Goal: Transaction & Acquisition: Purchase product/service

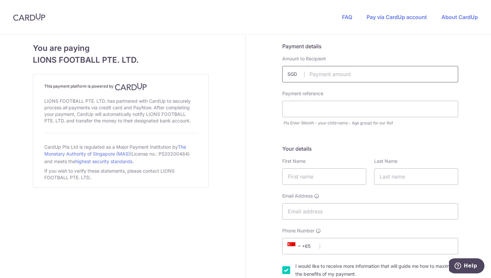
click at [340, 75] on input "text" at bounding box center [370, 74] width 176 height 16
click at [326, 76] on input "text" at bounding box center [370, 74] width 176 height 16
type input "100.00"
click at [329, 109] on input "text" at bounding box center [370, 109] width 176 height 16
type input "U17 - Nabil - AugSep"
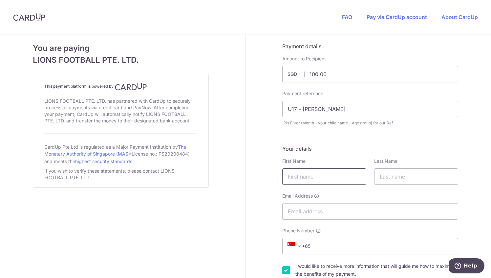
click at [325, 174] on input "text" at bounding box center [324, 176] width 84 height 16
type input "Jeremy"
type input "Pereira"
type input "jeremy_ash_pereira@yahoo.com.sg"
click at [342, 247] on input "Phone Number" at bounding box center [370, 246] width 176 height 16
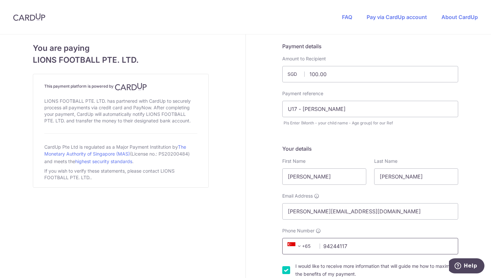
type input "94244117"
drag, startPoint x: 295, startPoint y: 109, endPoint x: 275, endPoint y: 109, distance: 20.0
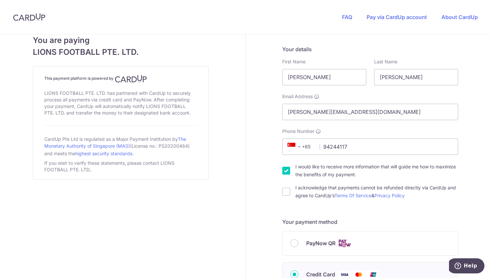
scroll to position [131, 0]
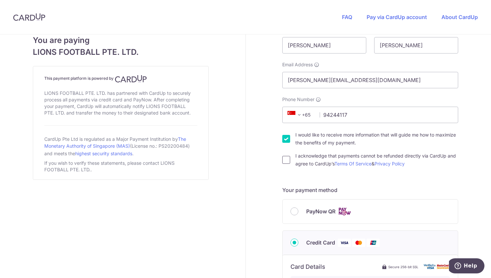
type input "AugSep - Nabil - U17"
click at [286, 160] on input "I acknowledge that payments cannot be refunded directly via CardUp and agree to…" at bounding box center [286, 160] width 8 height 8
checkbox input "true"
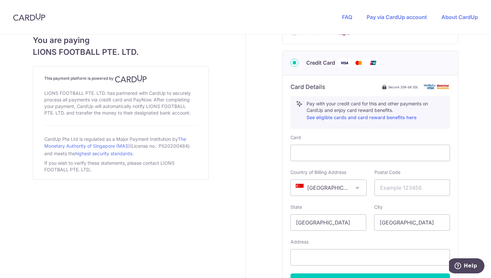
scroll to position [263, 0]
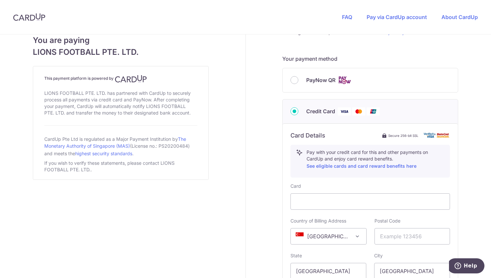
click at [302, 77] on div "PayNow QR" at bounding box center [369, 80] width 159 height 8
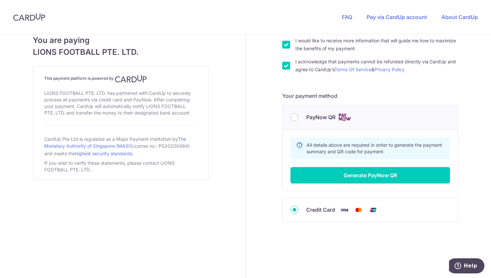
scroll to position [225, 0]
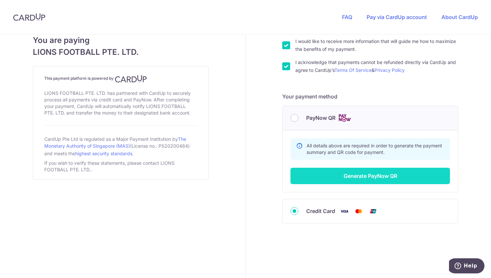
click at [388, 179] on button "Generate PayNow QR" at bounding box center [369, 176] width 159 height 16
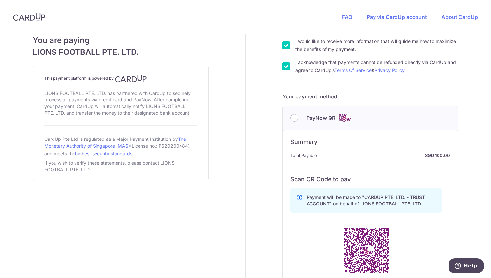
scroll to position [290, 0]
